Goal: Download file/media

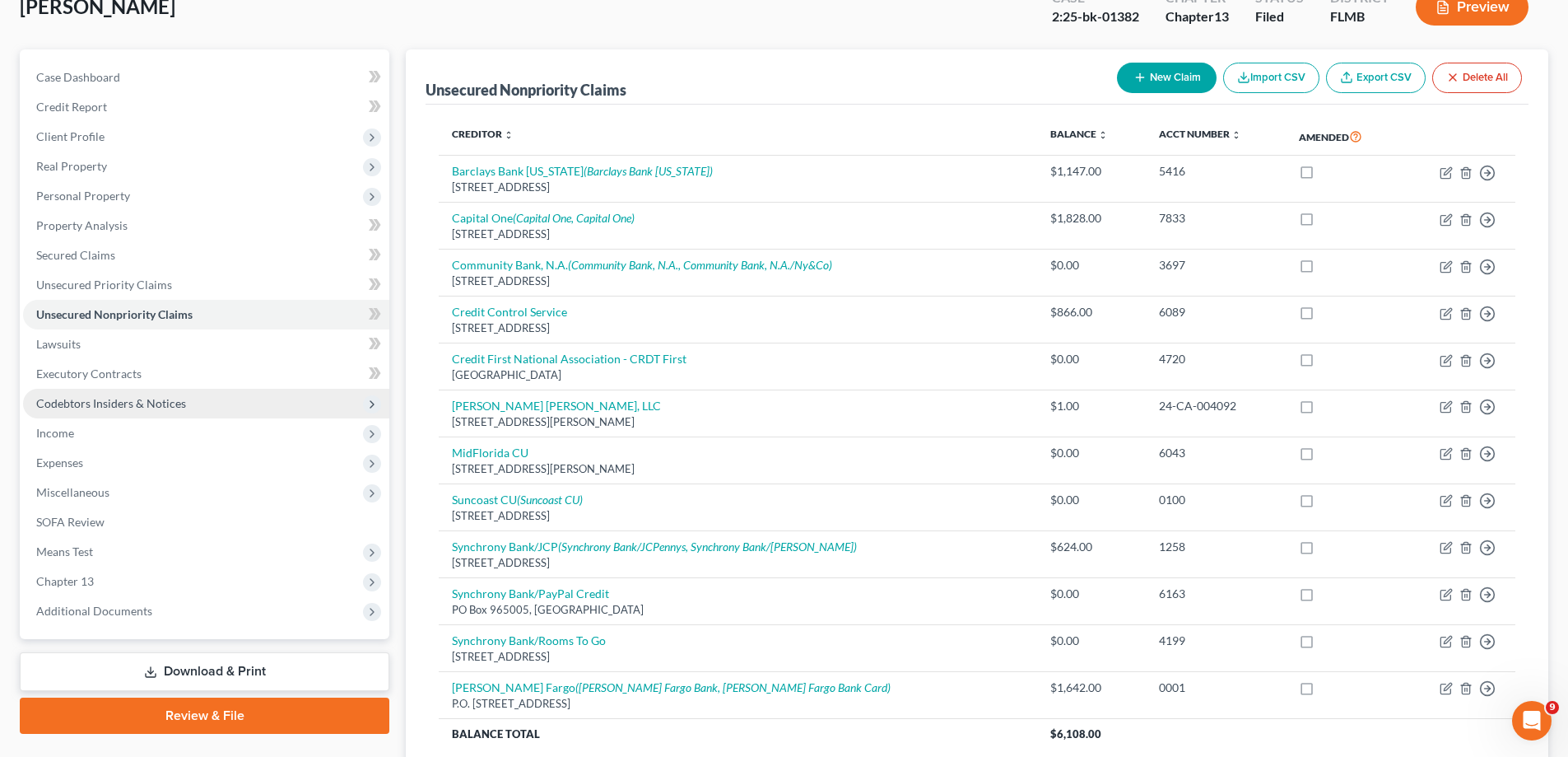
scroll to position [248, 0]
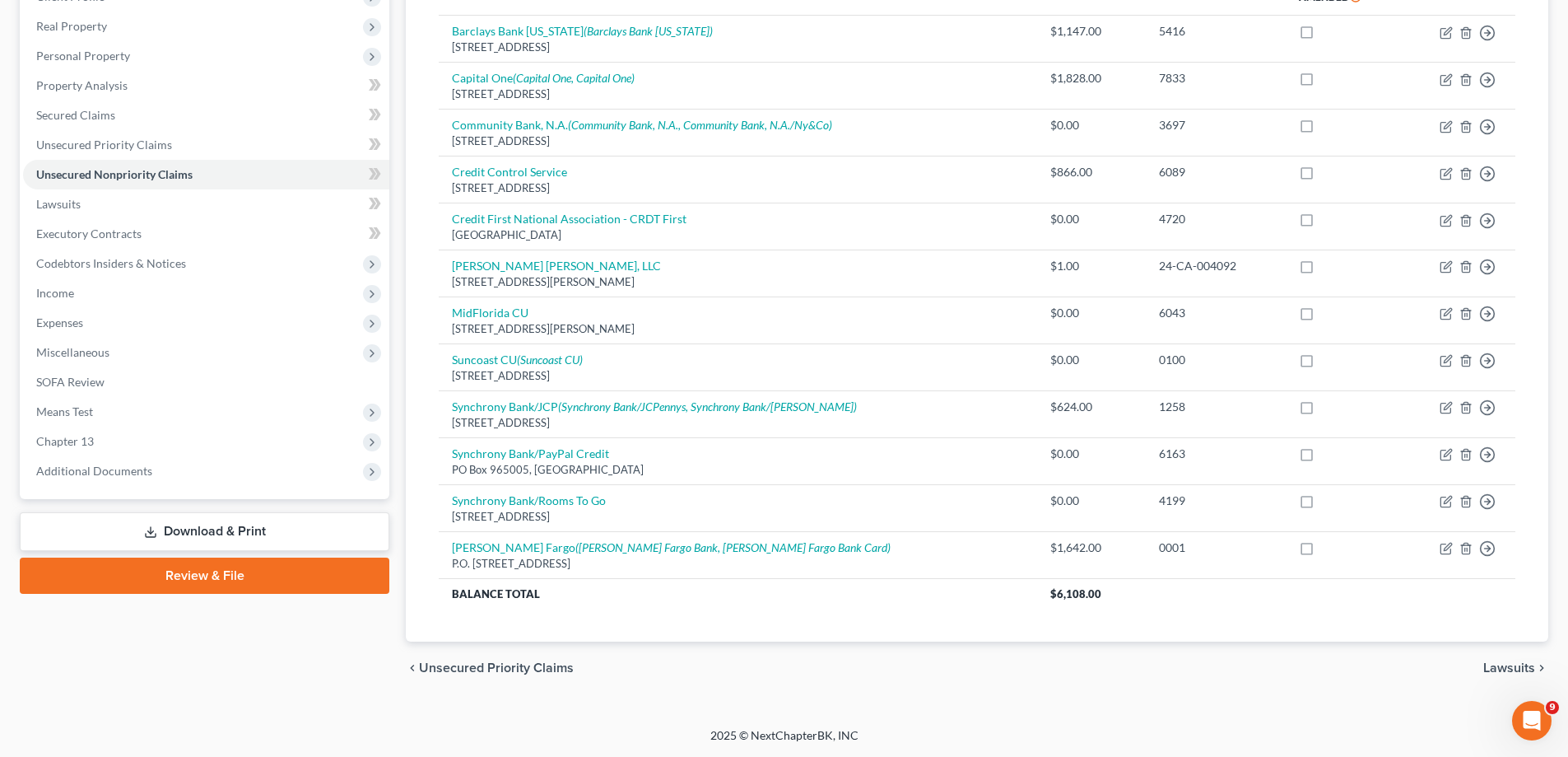
drag, startPoint x: 283, startPoint y: 531, endPoint x: 289, endPoint y: 542, distance: 12.5
click at [283, 531] on link "Download & Print" at bounding box center [204, 532] width 370 height 39
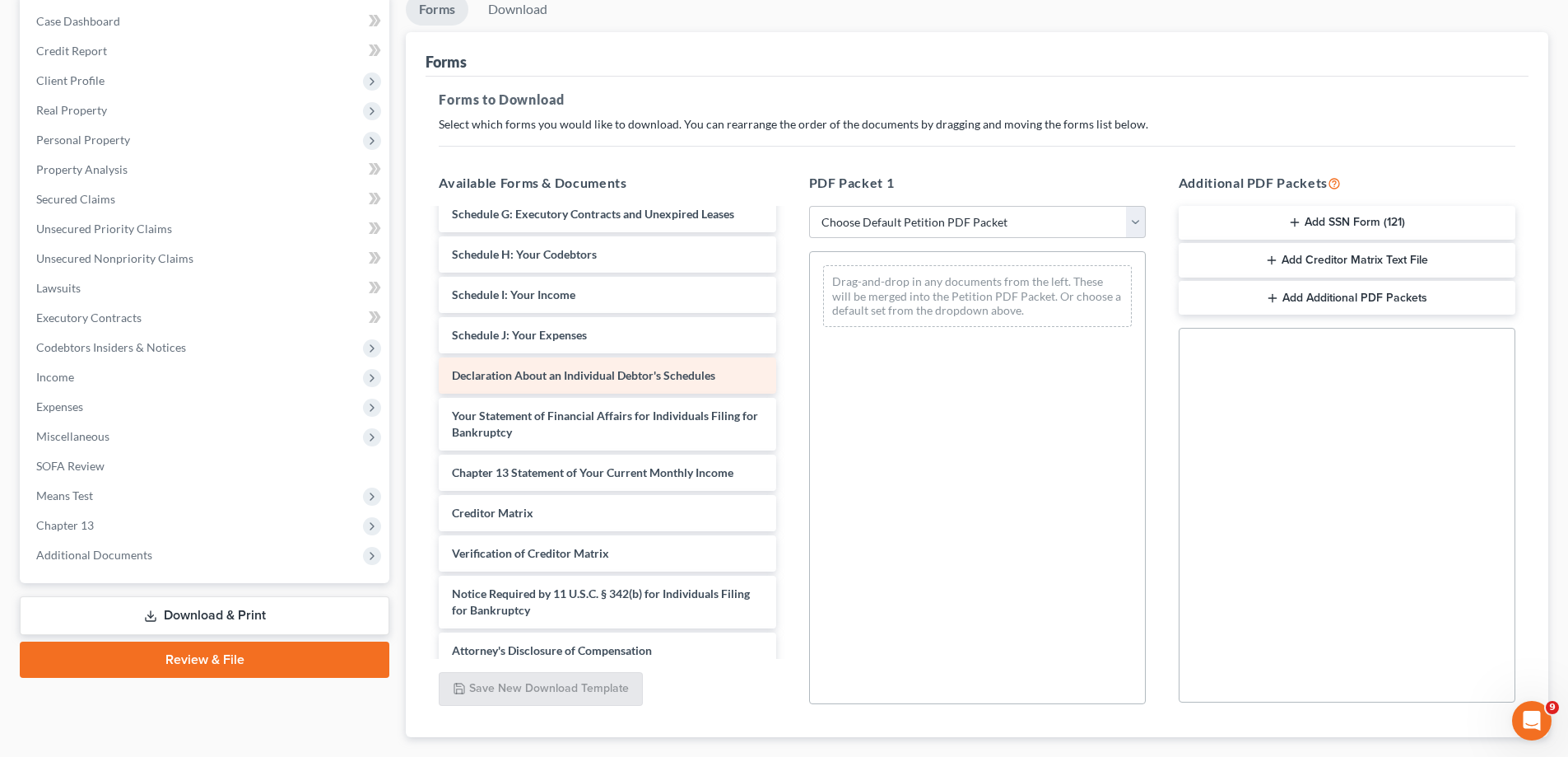
scroll to position [286, 0]
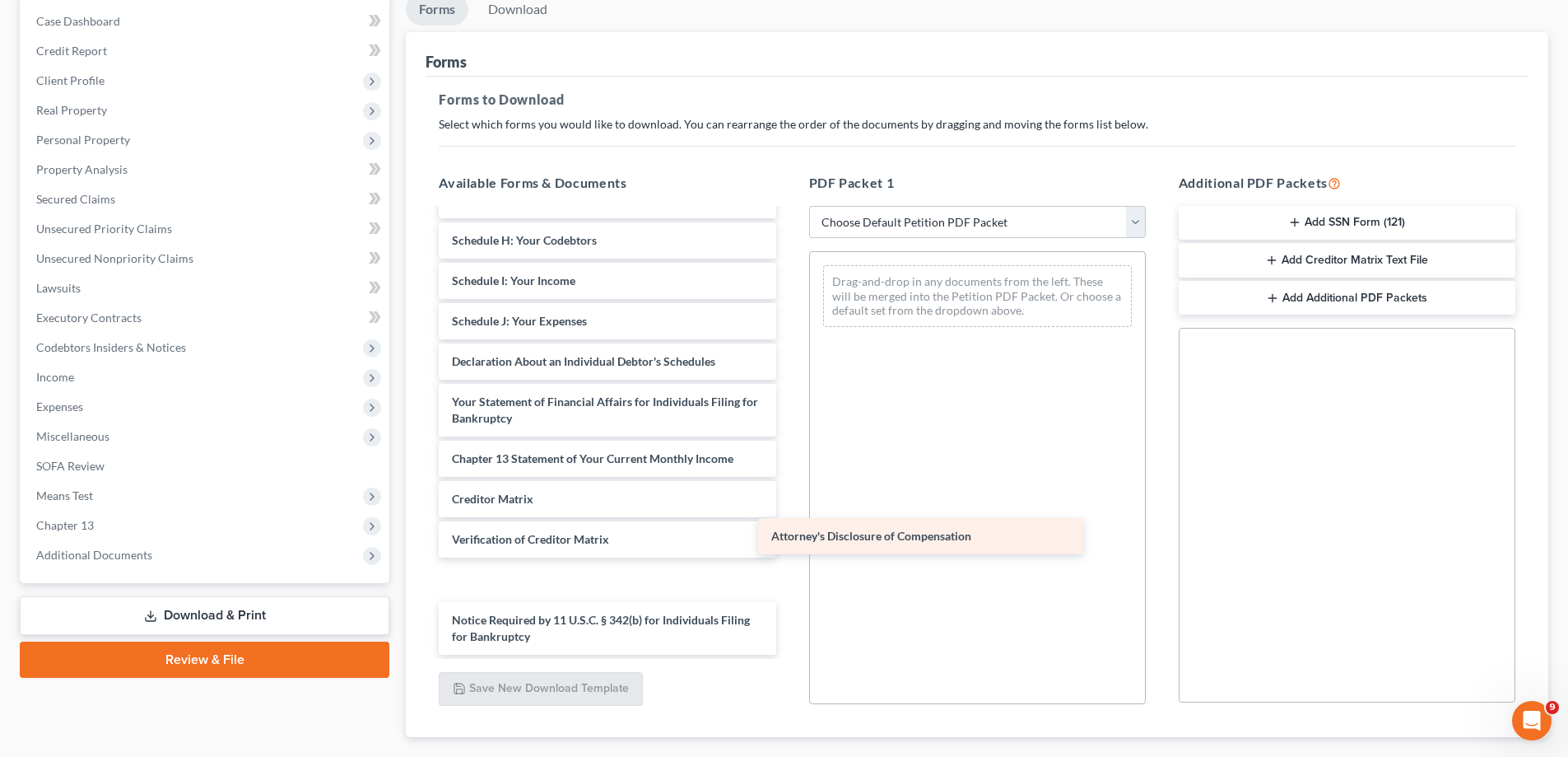
drag, startPoint x: 537, startPoint y: 641, endPoint x: 857, endPoint y: 538, distance: 336.2
click at [789, 538] on div "Attorney's Disclosure of Compensation Voluntary Petition for Individuals Filing…" at bounding box center [608, 288] width 363 height 731
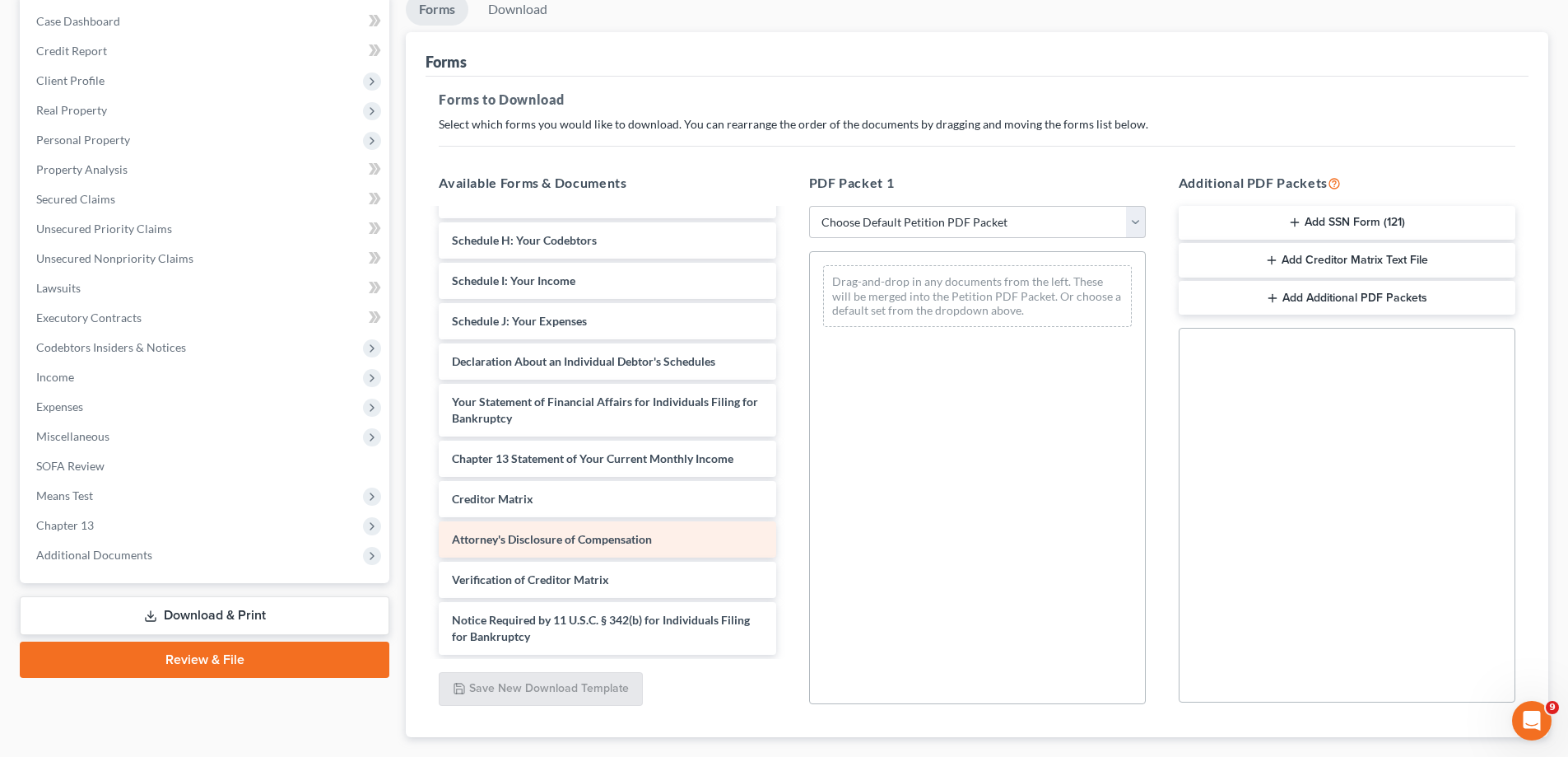
scroll to position [246, 0]
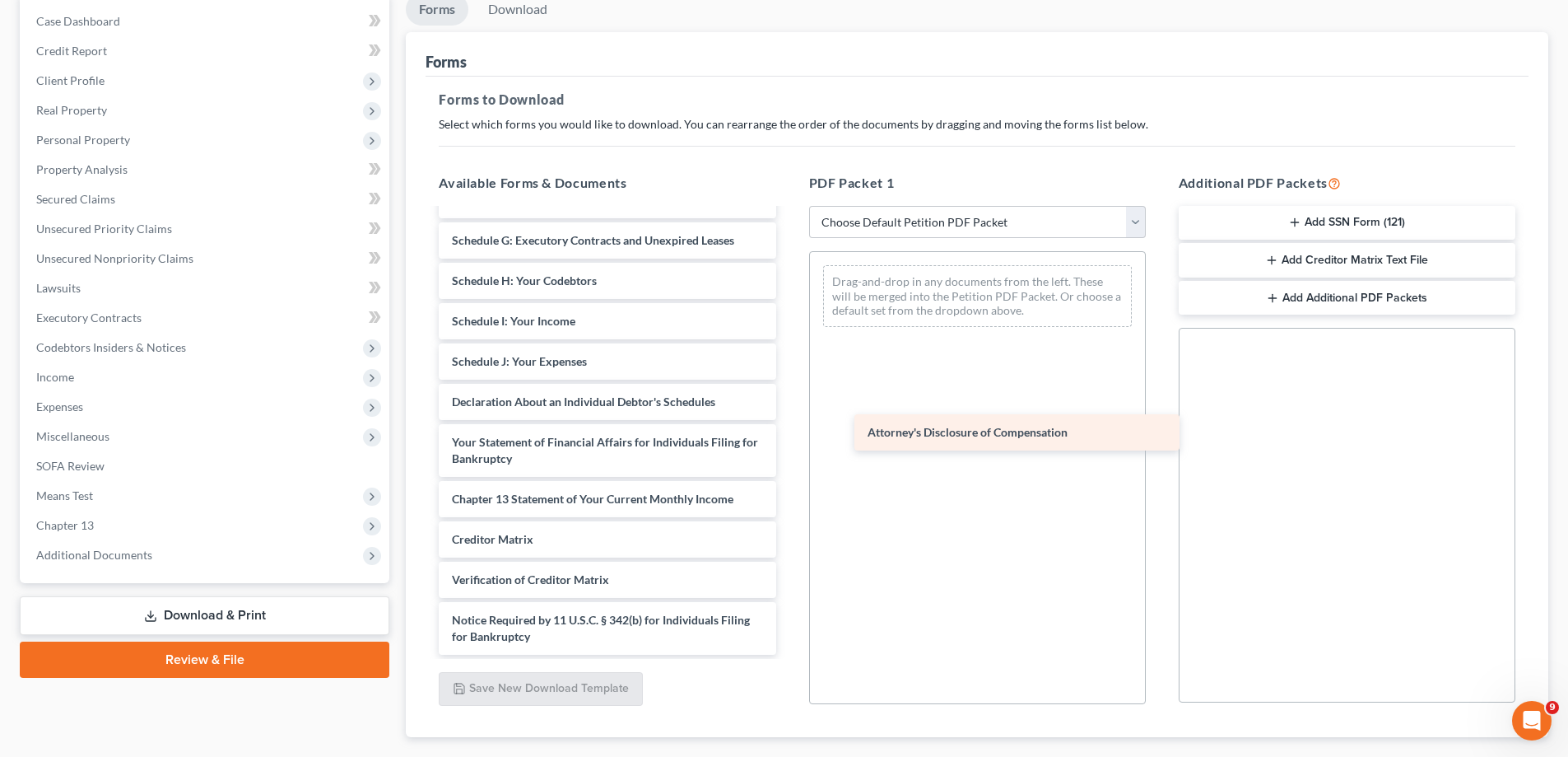
drag, startPoint x: 542, startPoint y: 541, endPoint x: 958, endPoint y: 434, distance: 429.5
click at [789, 434] on div "Attorney's Disclosure of Compensation Voluntary Petition for Individuals Filing…" at bounding box center [608, 309] width 363 height 691
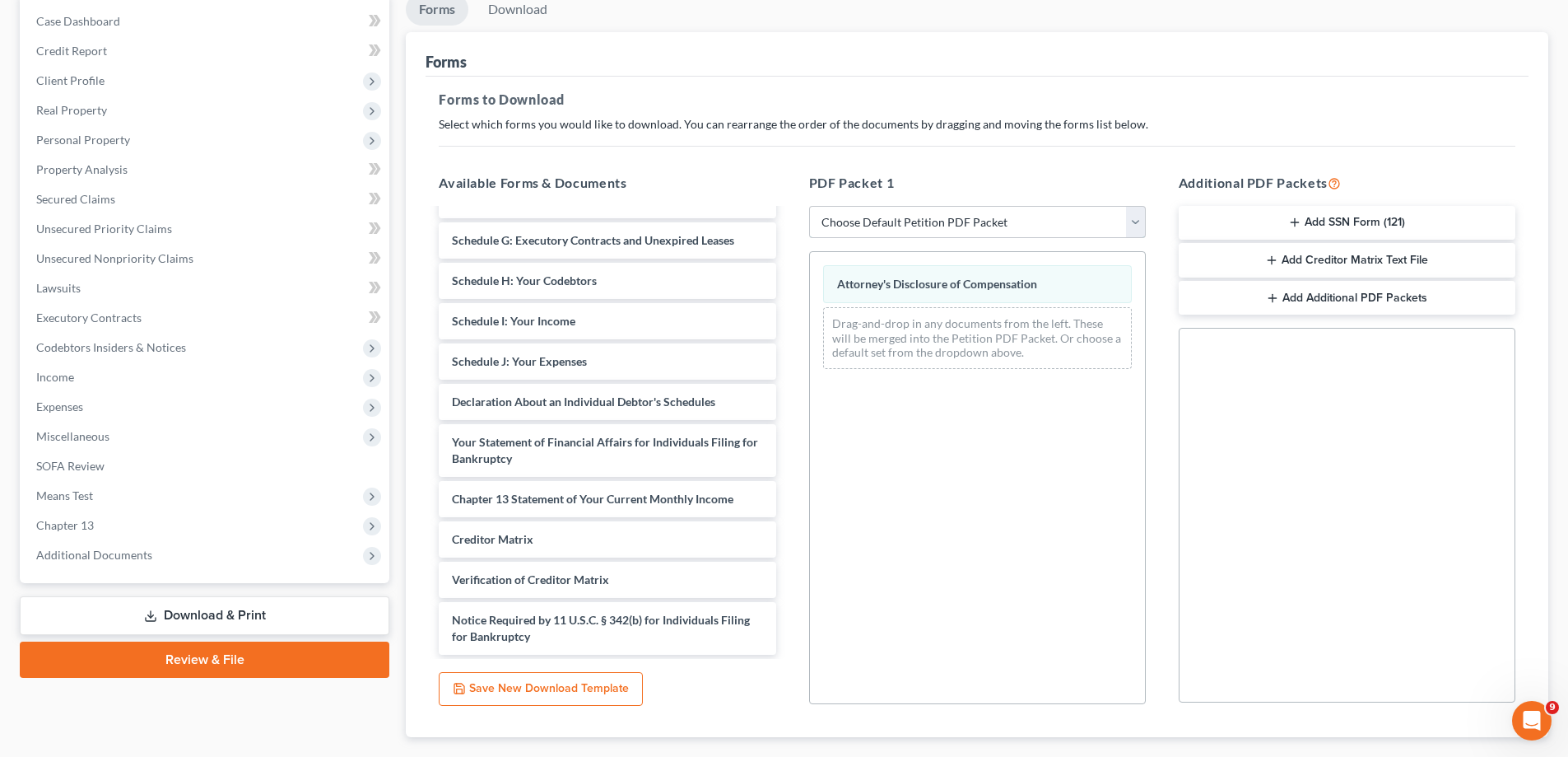
click at [922, 230] on select "Choose Default Petition PDF Packet Complete Bankruptcy Petition (all forms and …" at bounding box center [978, 222] width 337 height 33
select select "2"
click at [809, 206] on select "Choose Default Petition PDF Packet Complete Bankruptcy Petition (all forms and …" at bounding box center [978, 222] width 337 height 33
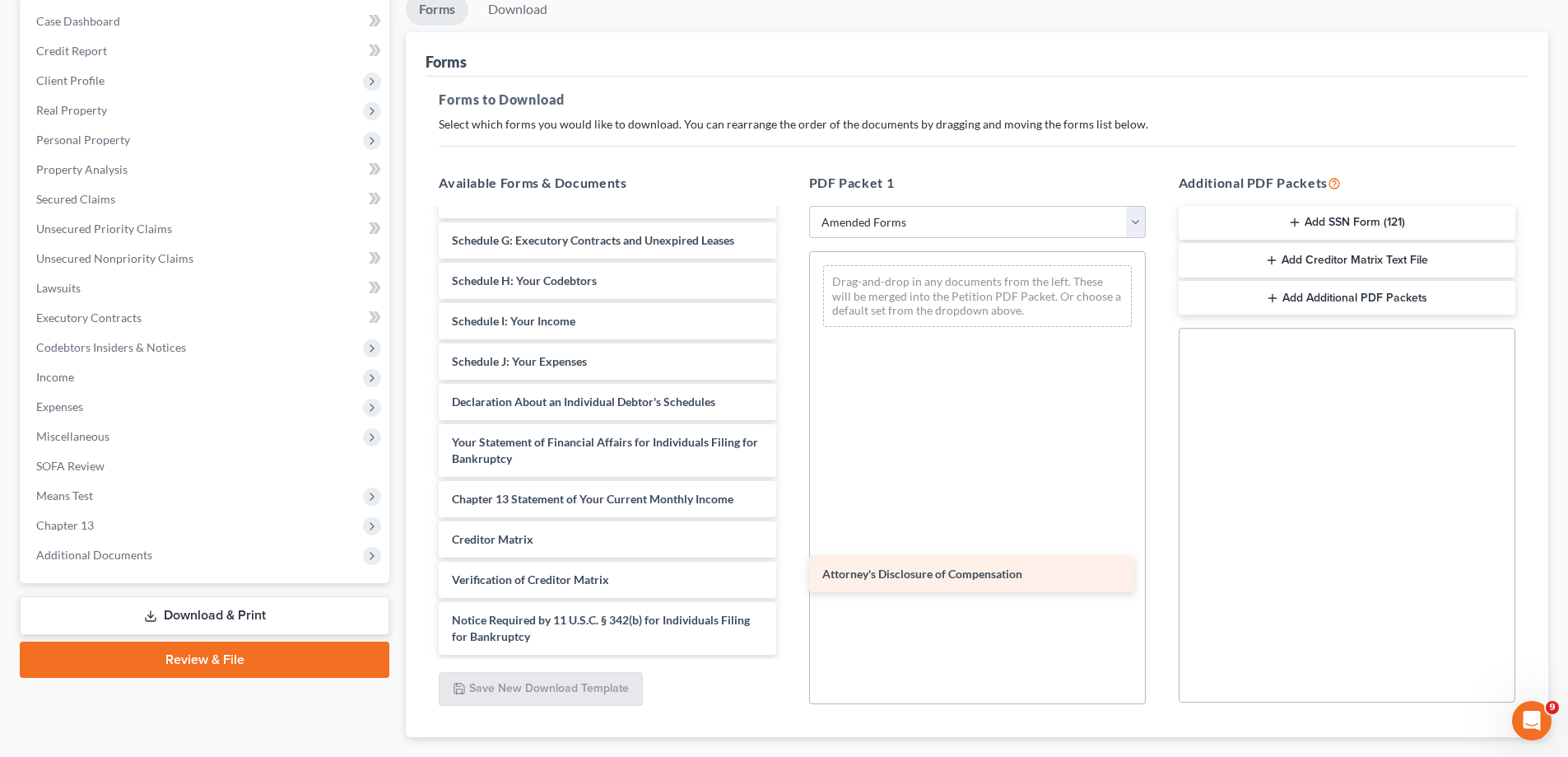
drag, startPoint x: 542, startPoint y: 635, endPoint x: 913, endPoint y: 572, distance: 376.3
click at [789, 572] on div "Attorney's Disclosure of Compensation Voluntary Petition for Individuals Filing…" at bounding box center [608, 309] width 363 height 691
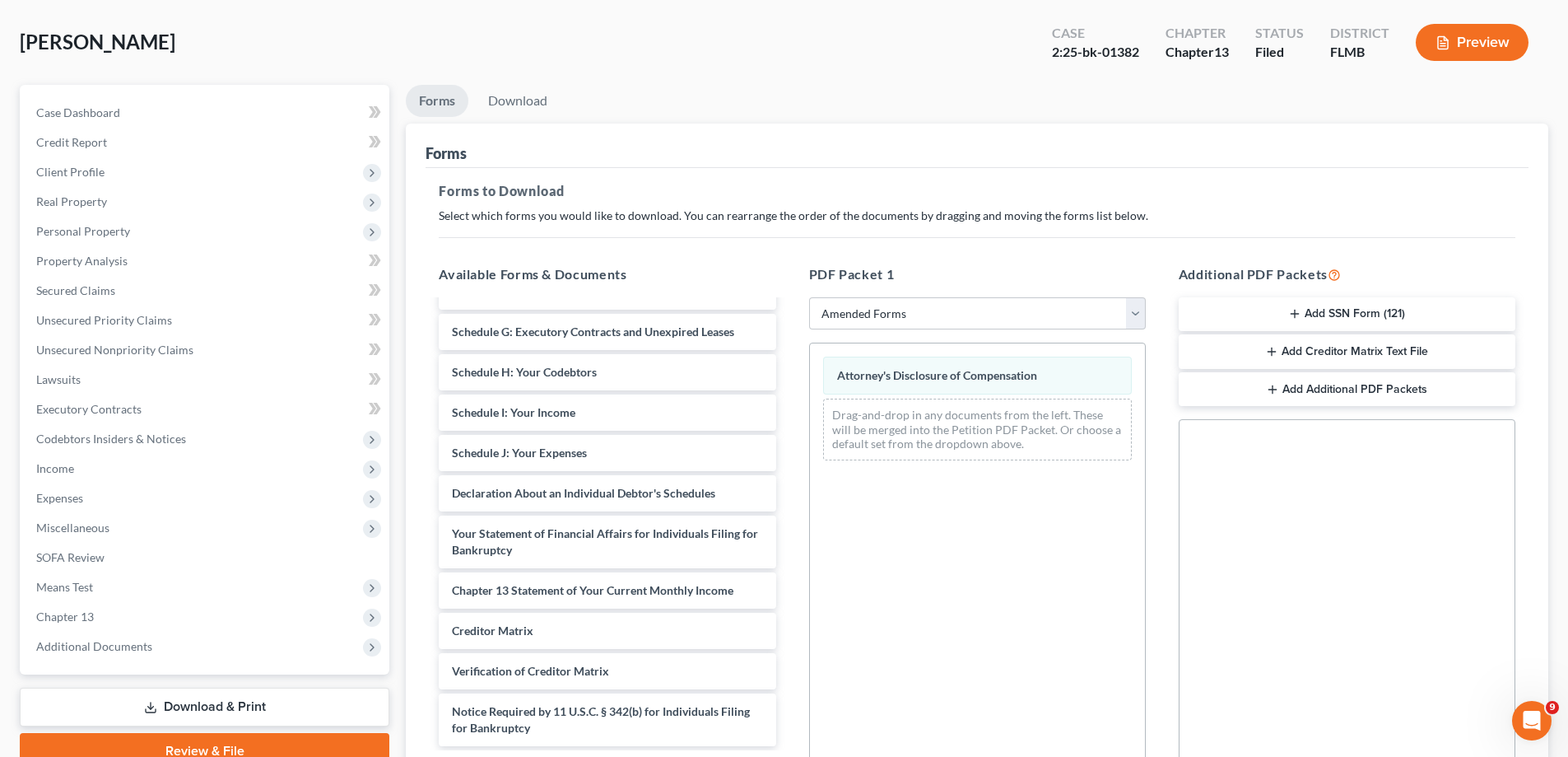
scroll to position [0, 0]
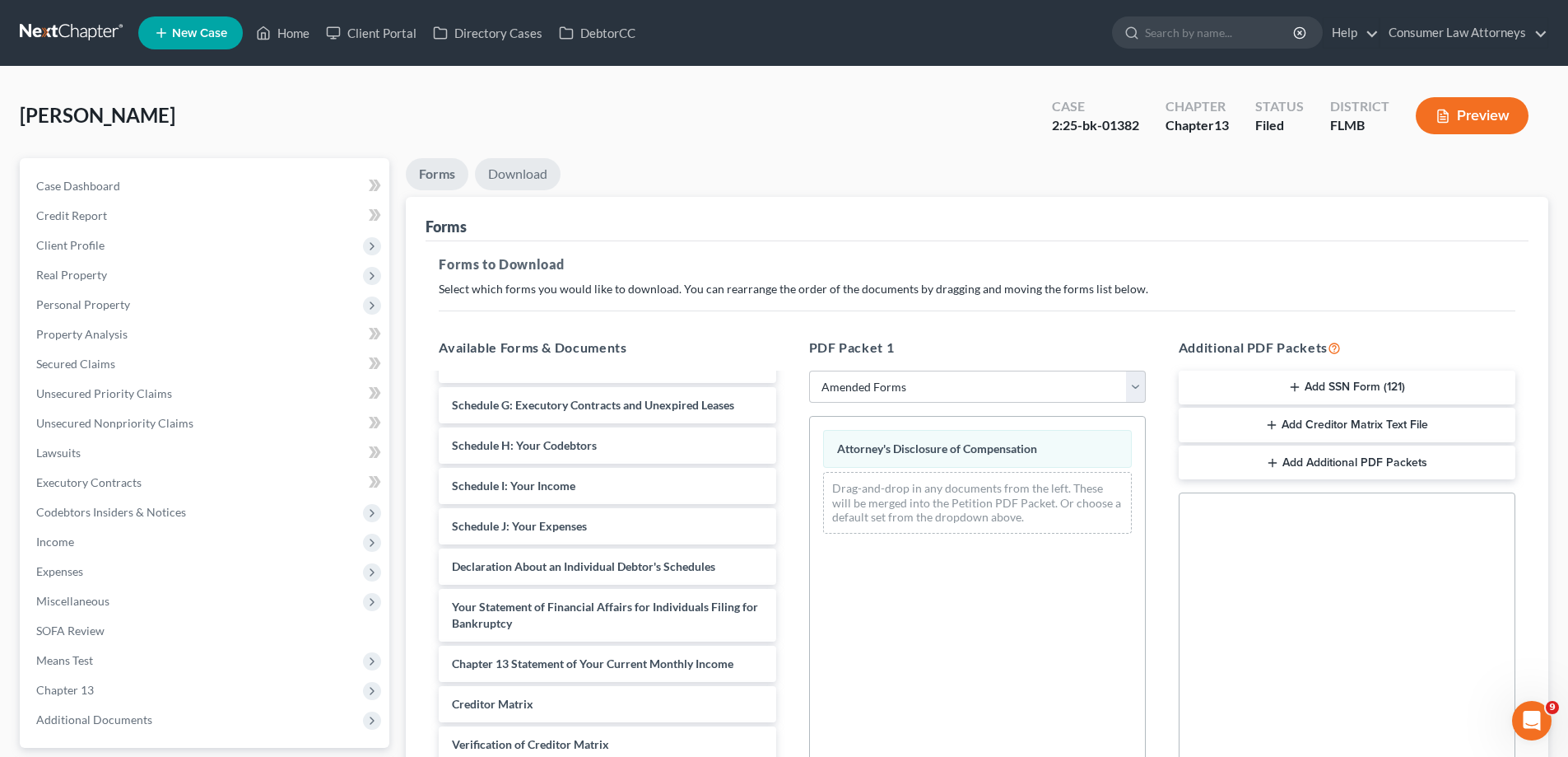
click at [538, 183] on link "Download" at bounding box center [518, 174] width 85 height 32
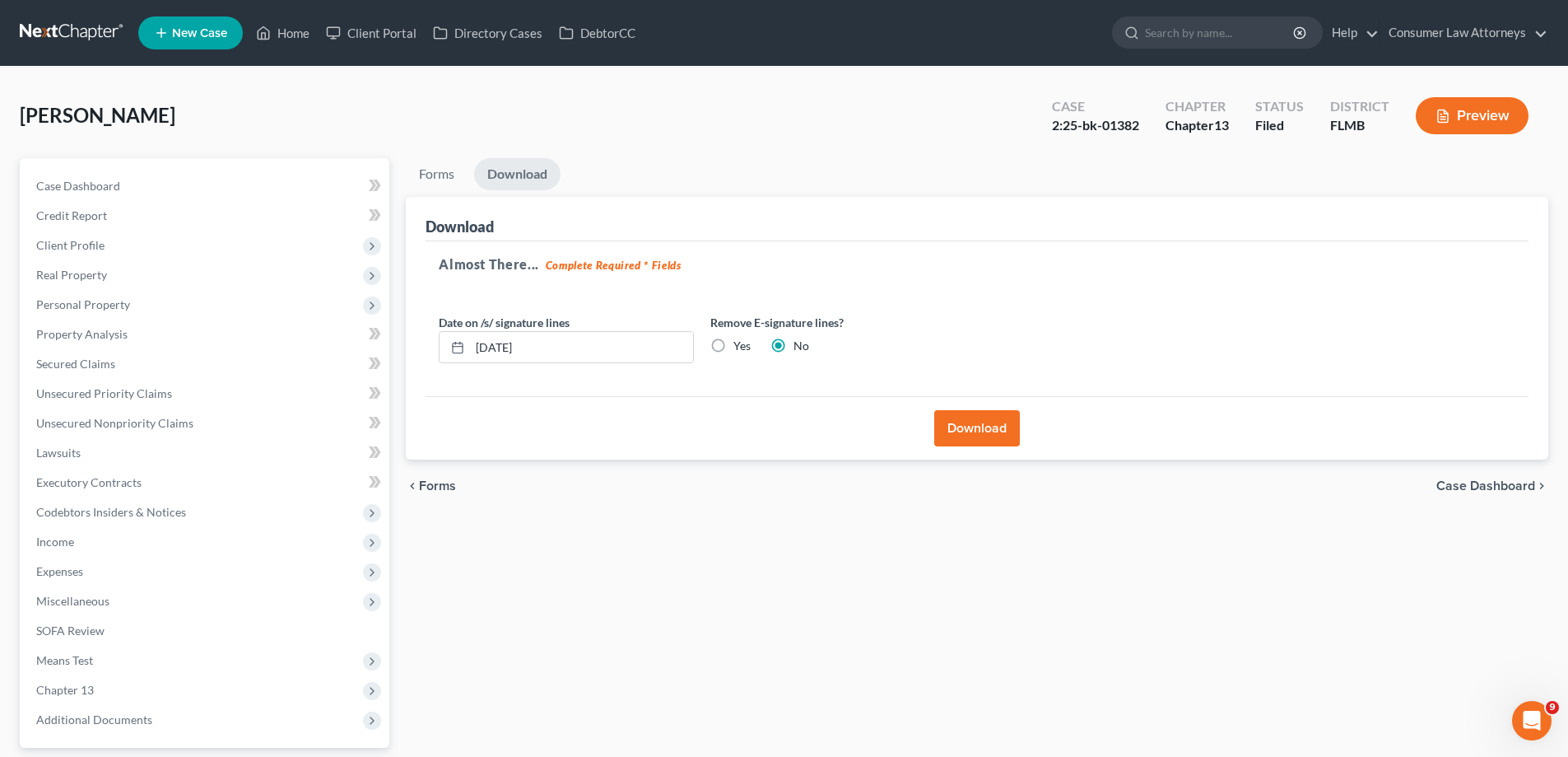
click at [963, 428] on button "Download" at bounding box center [977, 428] width 85 height 36
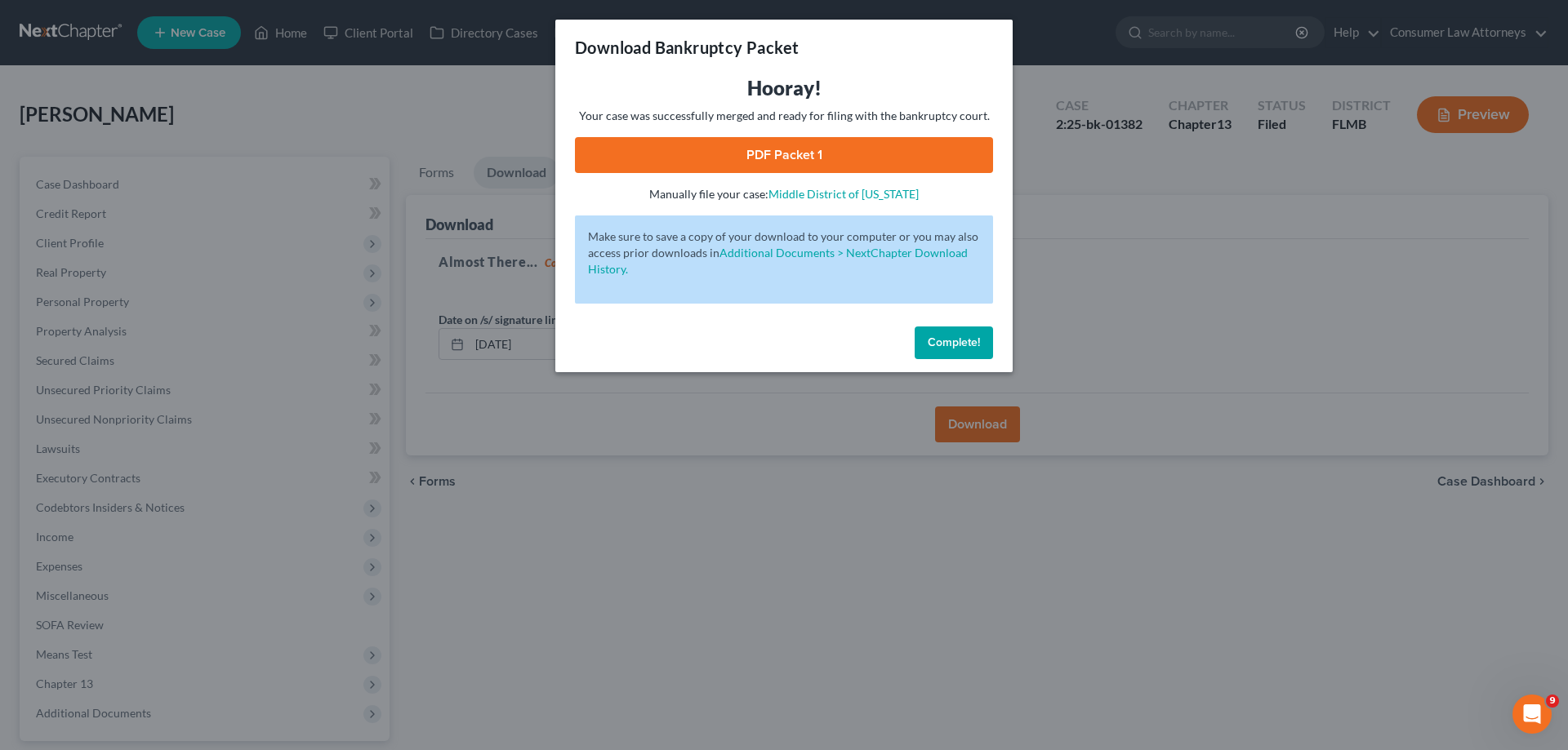
click at [686, 138] on link "PDF Packet 1" at bounding box center [784, 154] width 418 height 36
drag, startPoint x: 927, startPoint y: 321, endPoint x: 924, endPoint y: 336, distance: 15.3
click at [927, 321] on div "Complete!" at bounding box center [784, 345] width 457 height 52
click at [932, 355] on button "Complete!" at bounding box center [953, 343] width 78 height 33
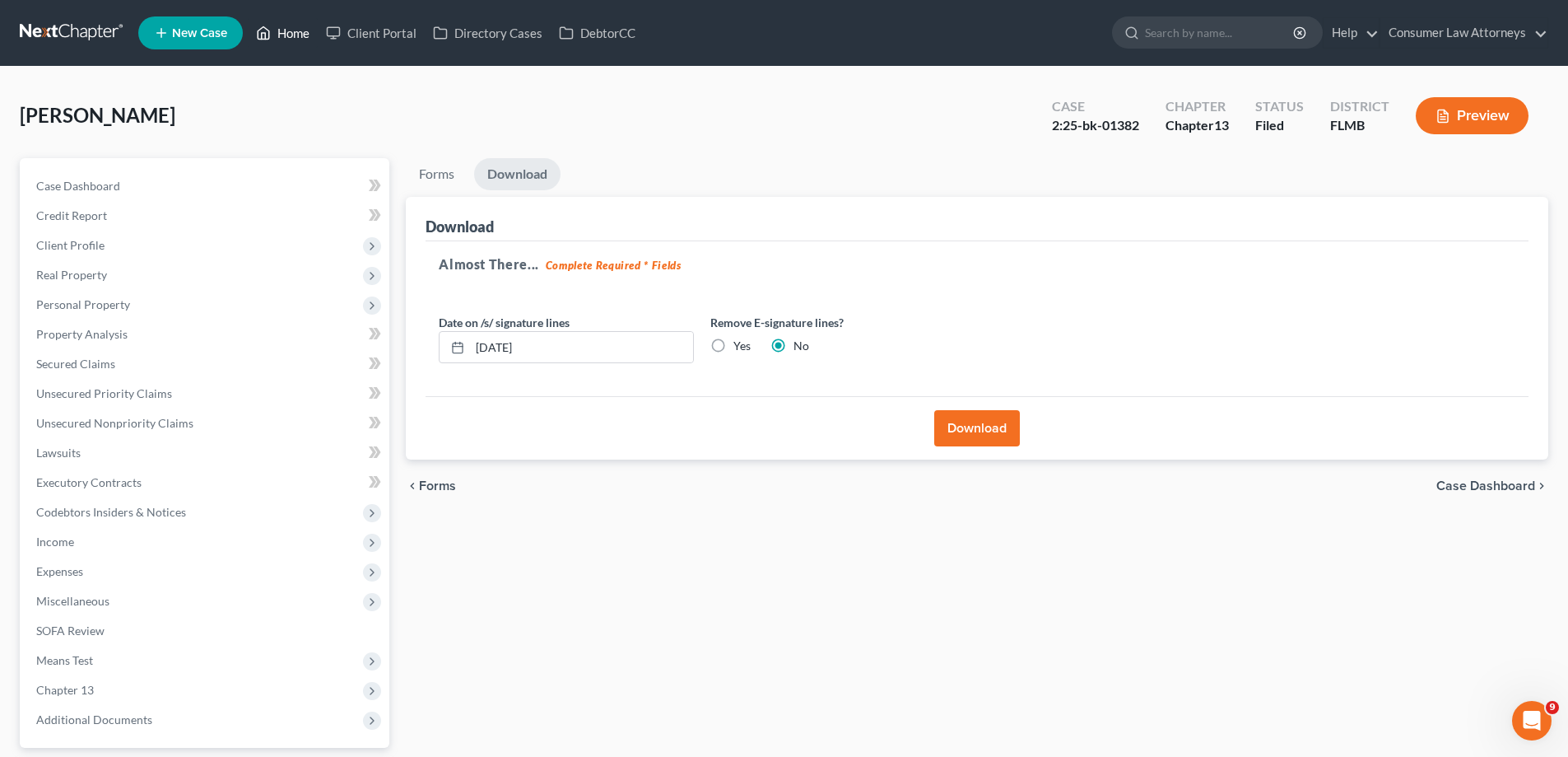
click at [295, 33] on link "Home" at bounding box center [283, 33] width 70 height 30
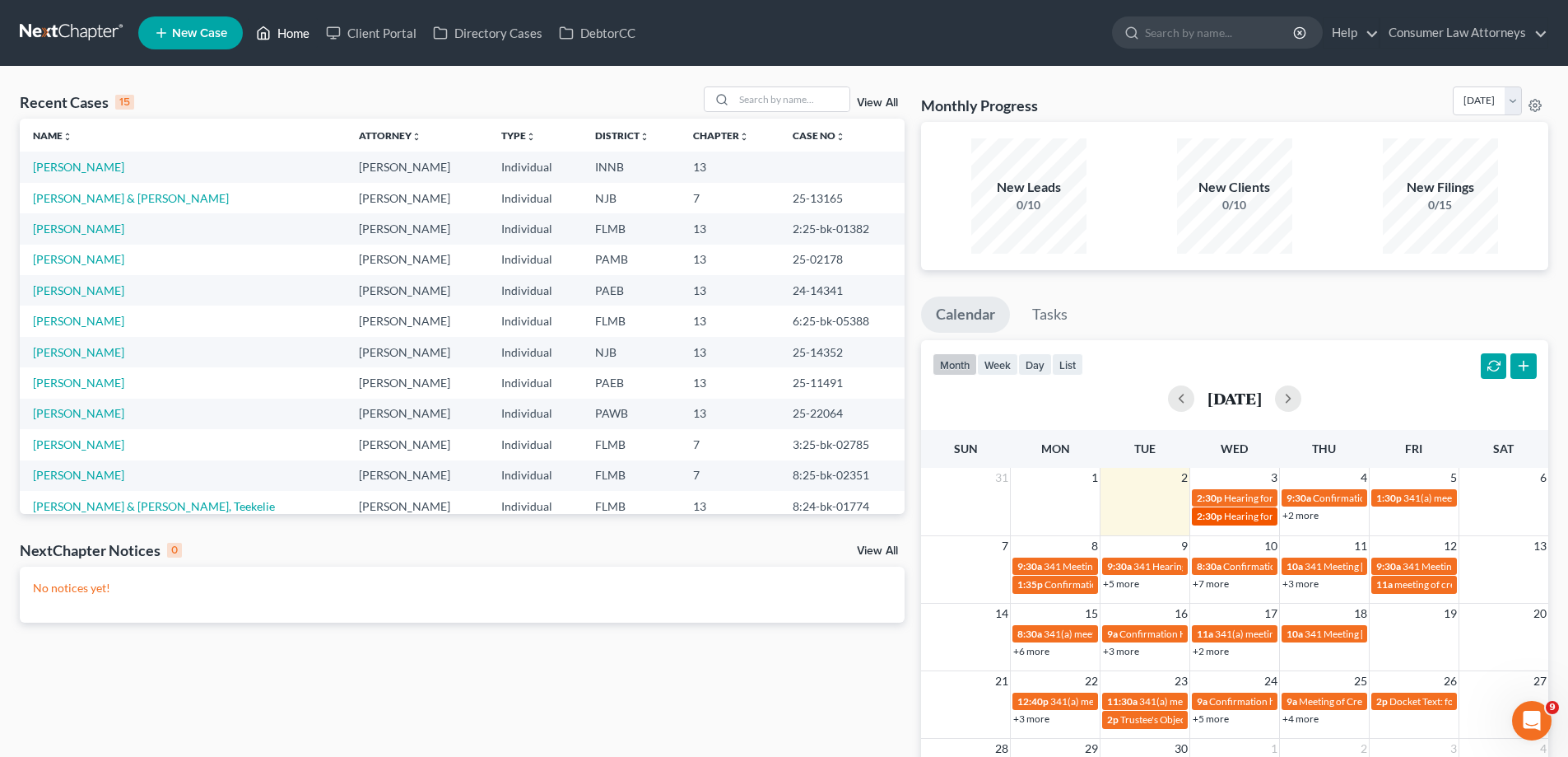
click at [1231, 515] on span "Hearing for [PERSON_NAME] & [PERSON_NAME]" at bounding box center [1332, 515] width 216 height 12
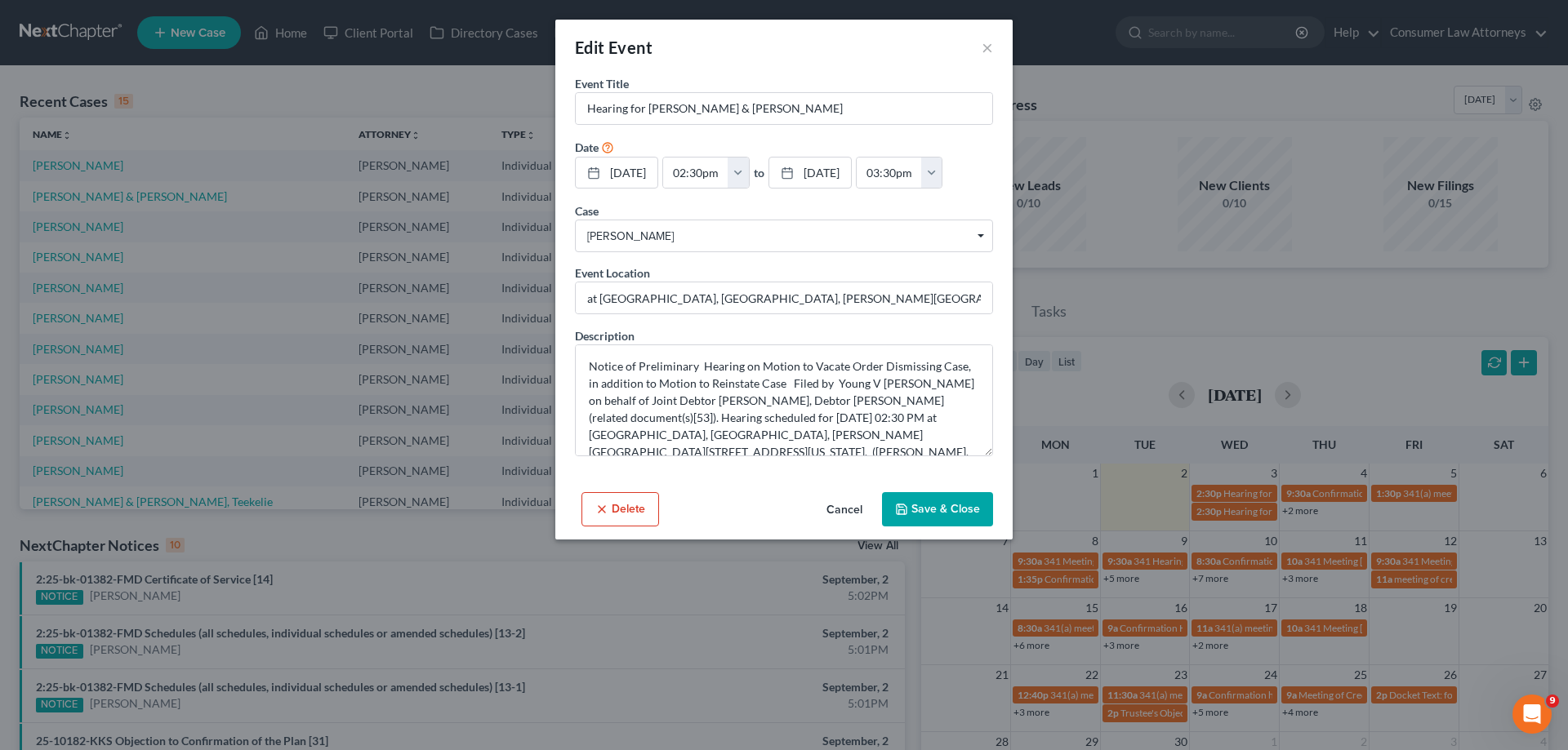
click at [934, 510] on button "Save & Close" at bounding box center [937, 509] width 111 height 34
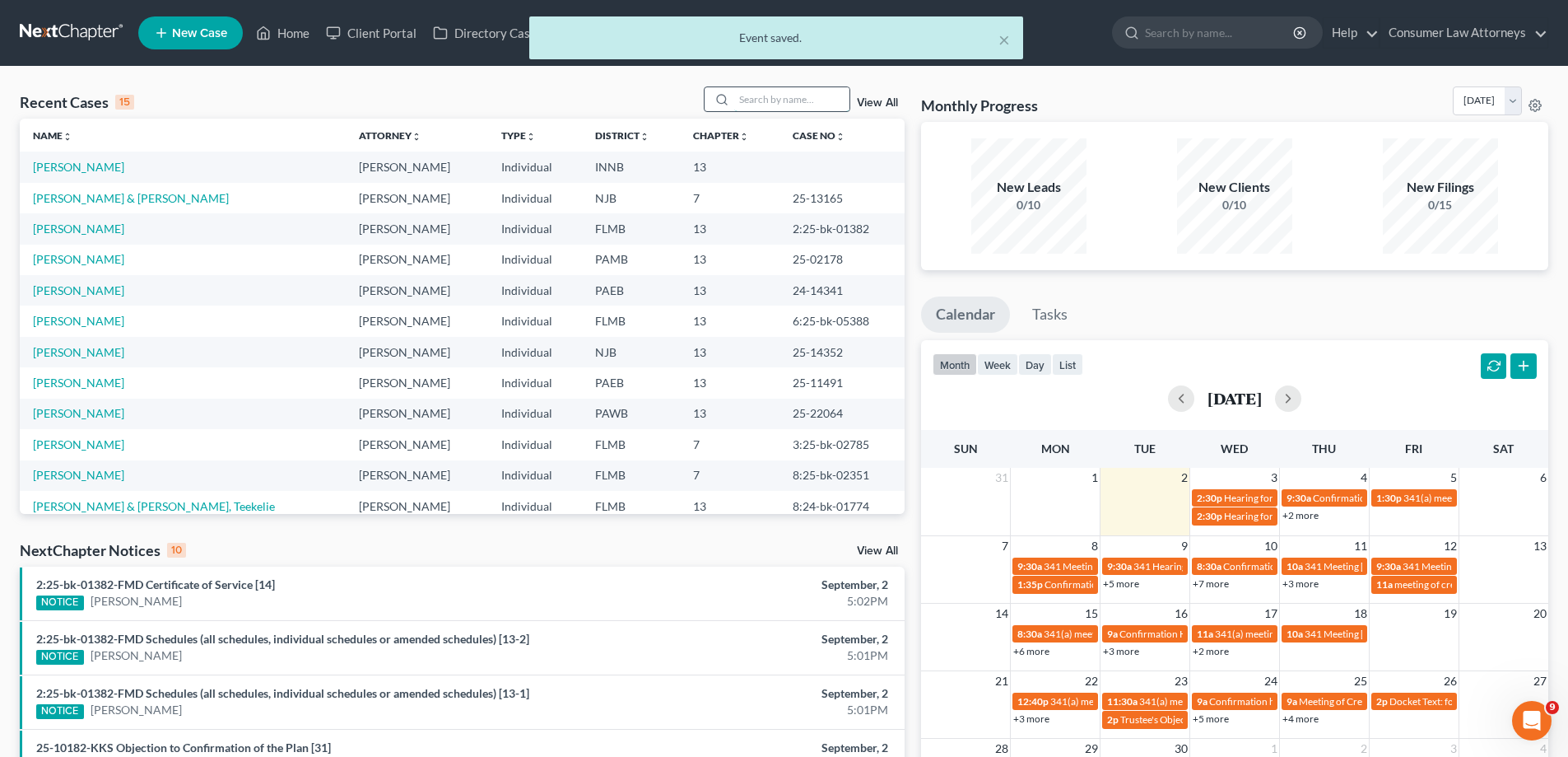
click at [795, 95] on input "search" at bounding box center [792, 99] width 115 height 24
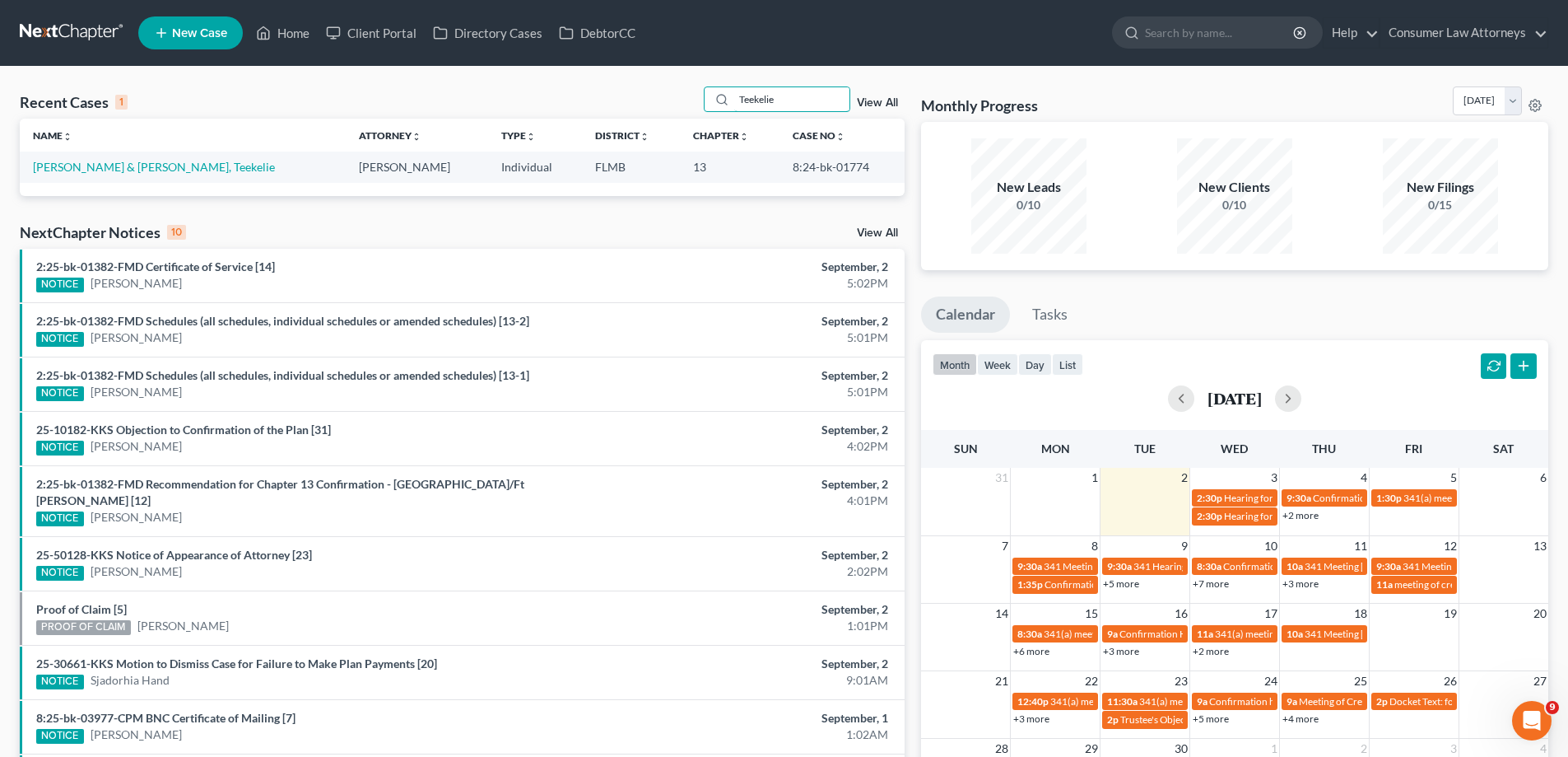
type input "Teekelie"
drag, startPoint x: 861, startPoint y: 173, endPoint x: 776, endPoint y: 171, distance: 85.0
click at [780, 171] on td "8:24-bk-01774" at bounding box center [842, 167] width 125 height 31
copy td "8:24-bk-01774"
